Goal: Task Accomplishment & Management: Manage account settings

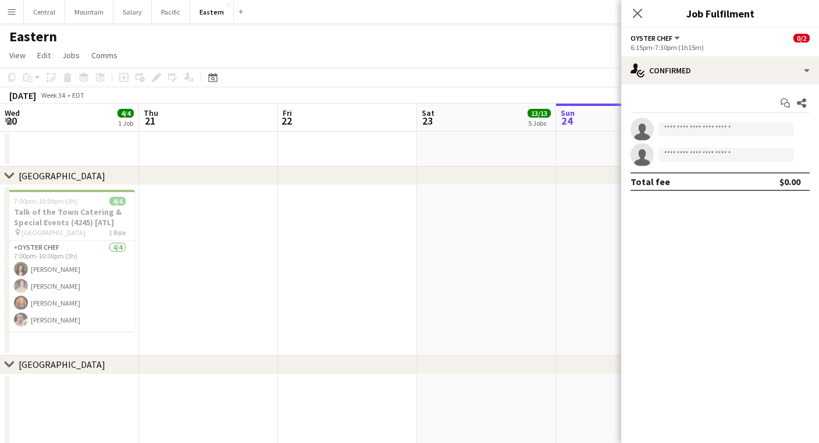
scroll to position [0, 393]
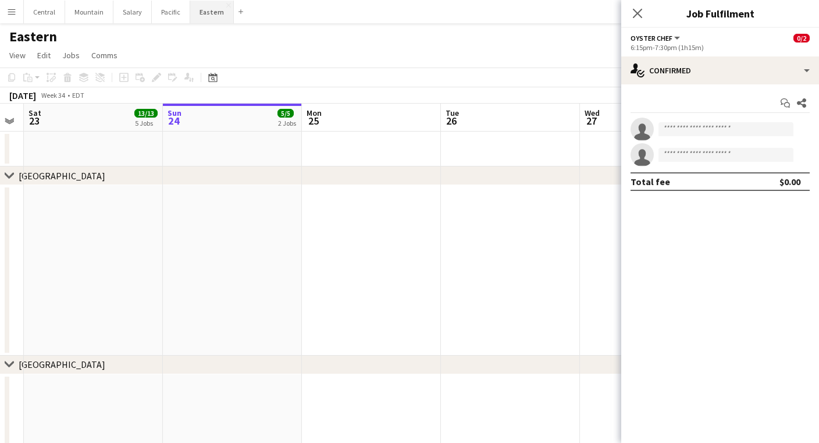
click at [209, 8] on button "Eastern Close" at bounding box center [212, 12] width 44 height 23
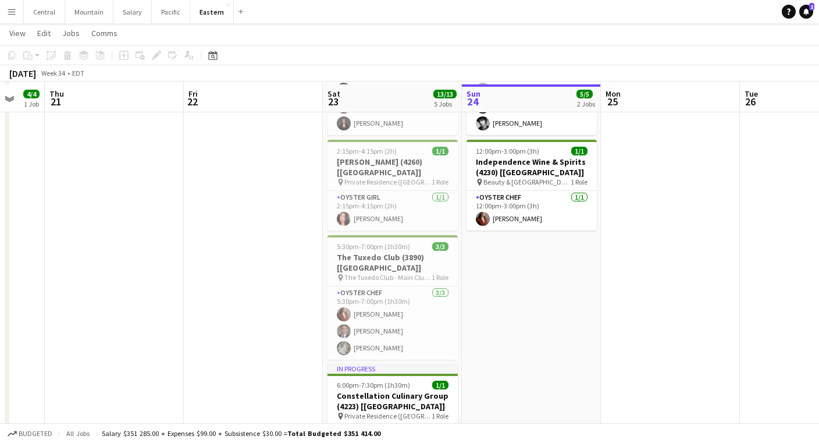
scroll to position [499, 0]
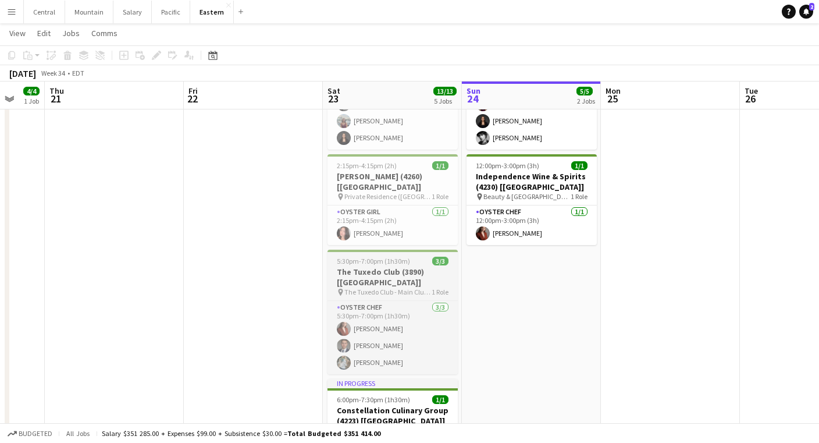
click at [363, 267] on h3 "The Tuxedo Club (3890) [[GEOGRAPHIC_DATA]]" at bounding box center [393, 277] width 130 height 21
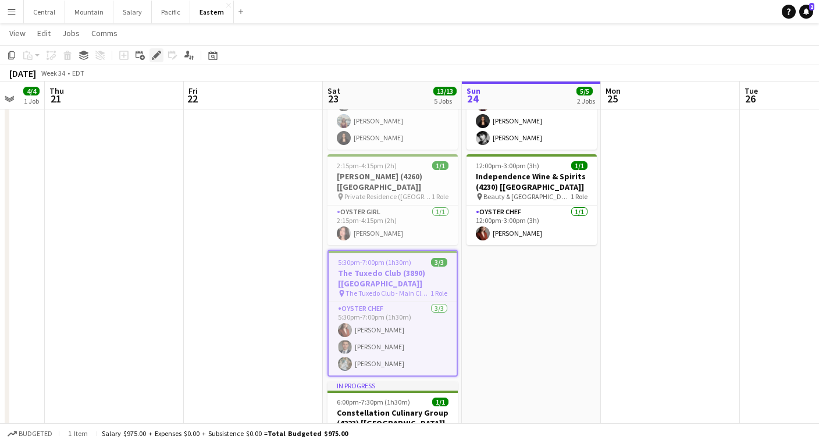
click at [159, 49] on div "Edit" at bounding box center [157, 55] width 14 height 14
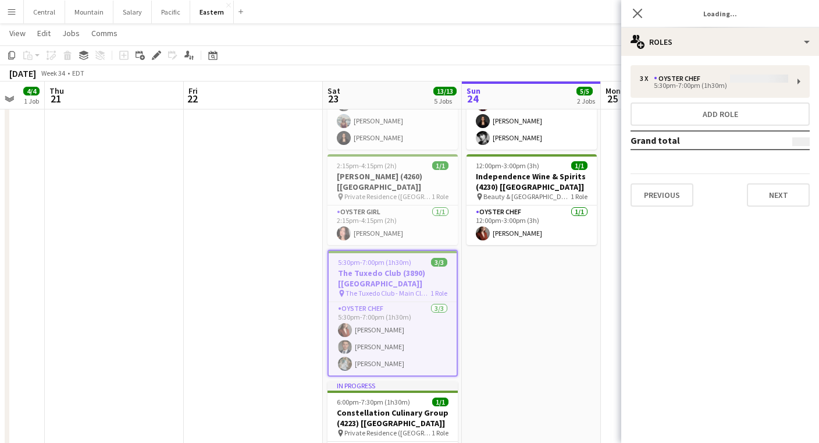
type input "**********"
click at [783, 192] on button "Next" at bounding box center [778, 194] width 63 height 23
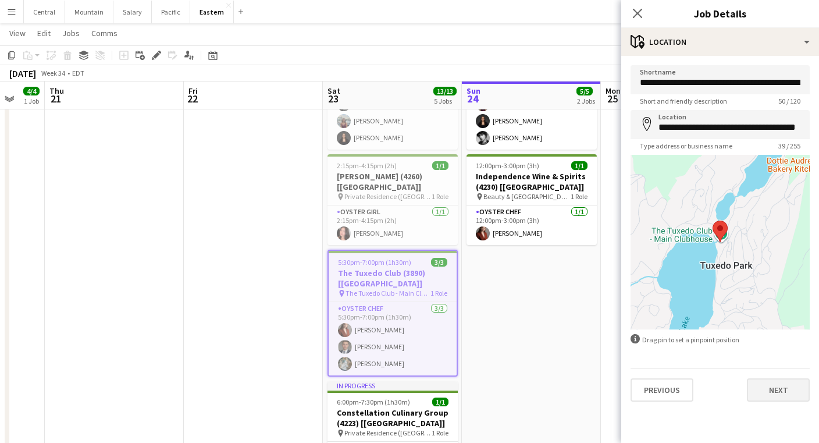
click at [773, 384] on button "Next" at bounding box center [778, 389] width 63 height 23
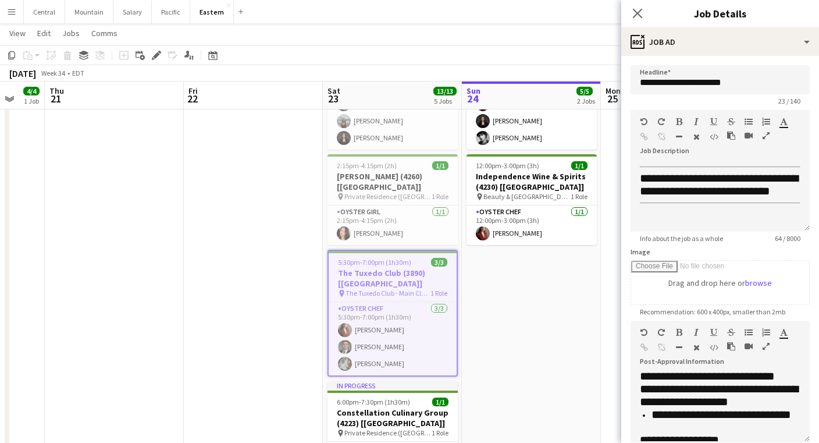
scroll to position [141, 0]
click at [641, 14] on icon "Close pop-in" at bounding box center [637, 13] width 11 height 11
